Goal: Complete application form

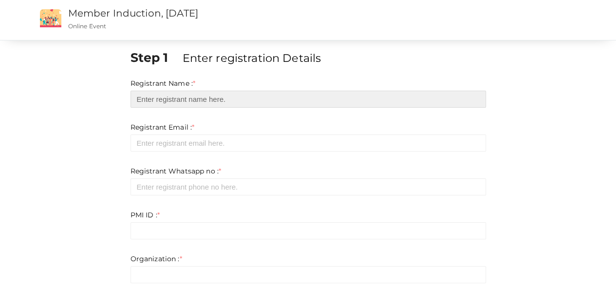
click at [178, 103] on input "text" at bounding box center [309, 99] width 356 height 17
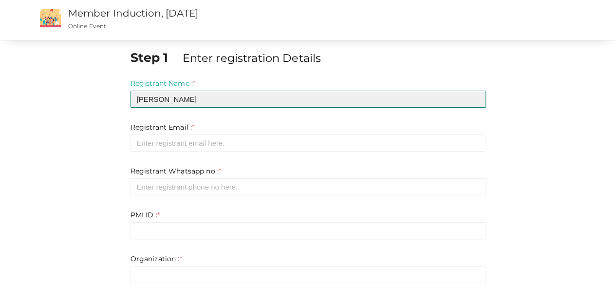
type input "[PERSON_NAME]"
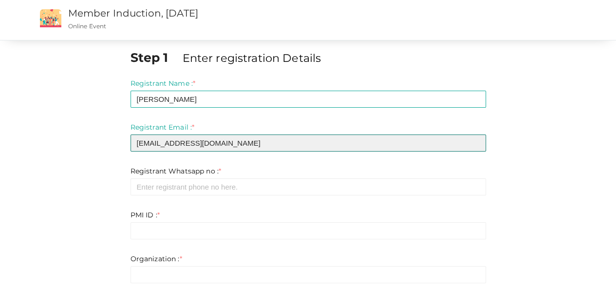
type input "[EMAIL_ADDRESS][DOMAIN_NAME]"
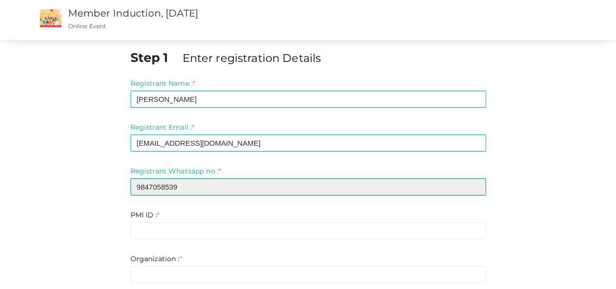
type input "9847058539"
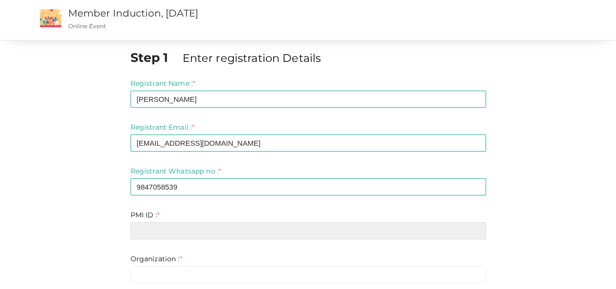
click at [171, 232] on input "text" at bounding box center [309, 230] width 356 height 17
paste input "11736927"
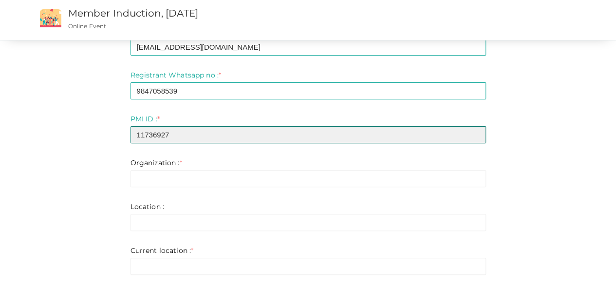
scroll to position [94, 0]
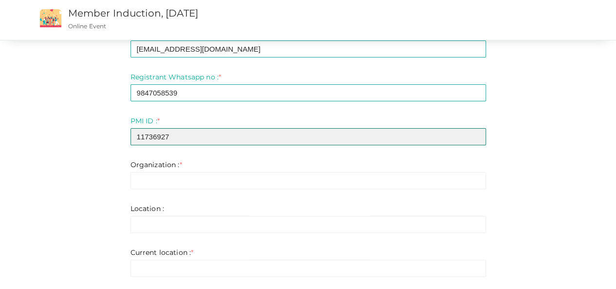
type input "11736927"
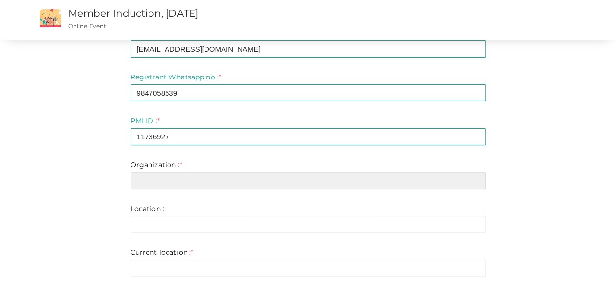
click at [304, 174] on input "text" at bounding box center [309, 180] width 356 height 17
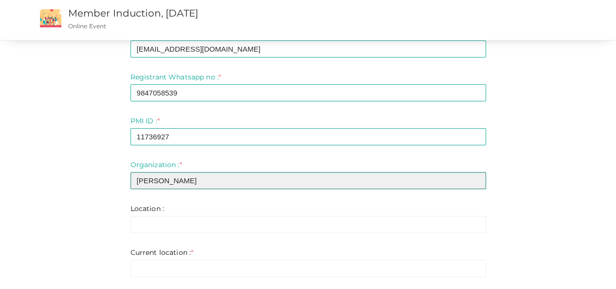
type input "[PERSON_NAME]"
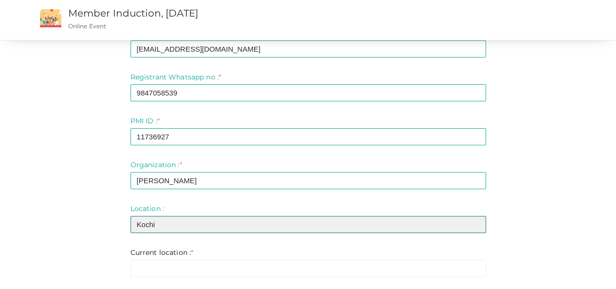
type input "Kochi"
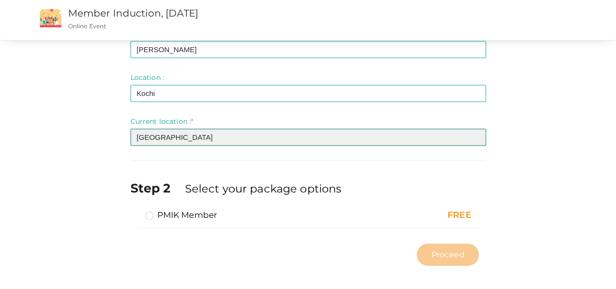
scroll to position [230, 0]
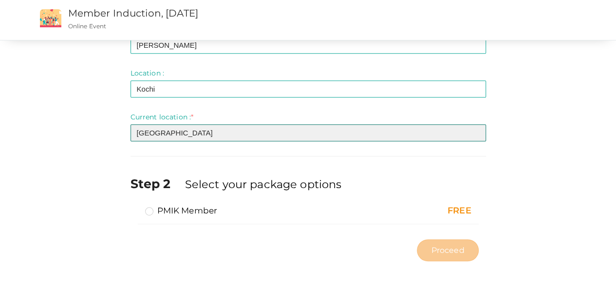
type input "[GEOGRAPHIC_DATA]"
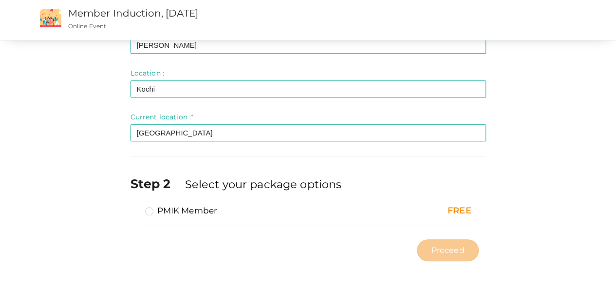
click at [148, 210] on label "PMIK Member" at bounding box center [181, 211] width 73 height 12
click at [135, 207] on input "PMIK Member" at bounding box center [135, 207] width 0 height 0
click at [454, 247] on span "Proceed" at bounding box center [447, 250] width 33 height 11
